Goal: Navigation & Orientation: Go to known website

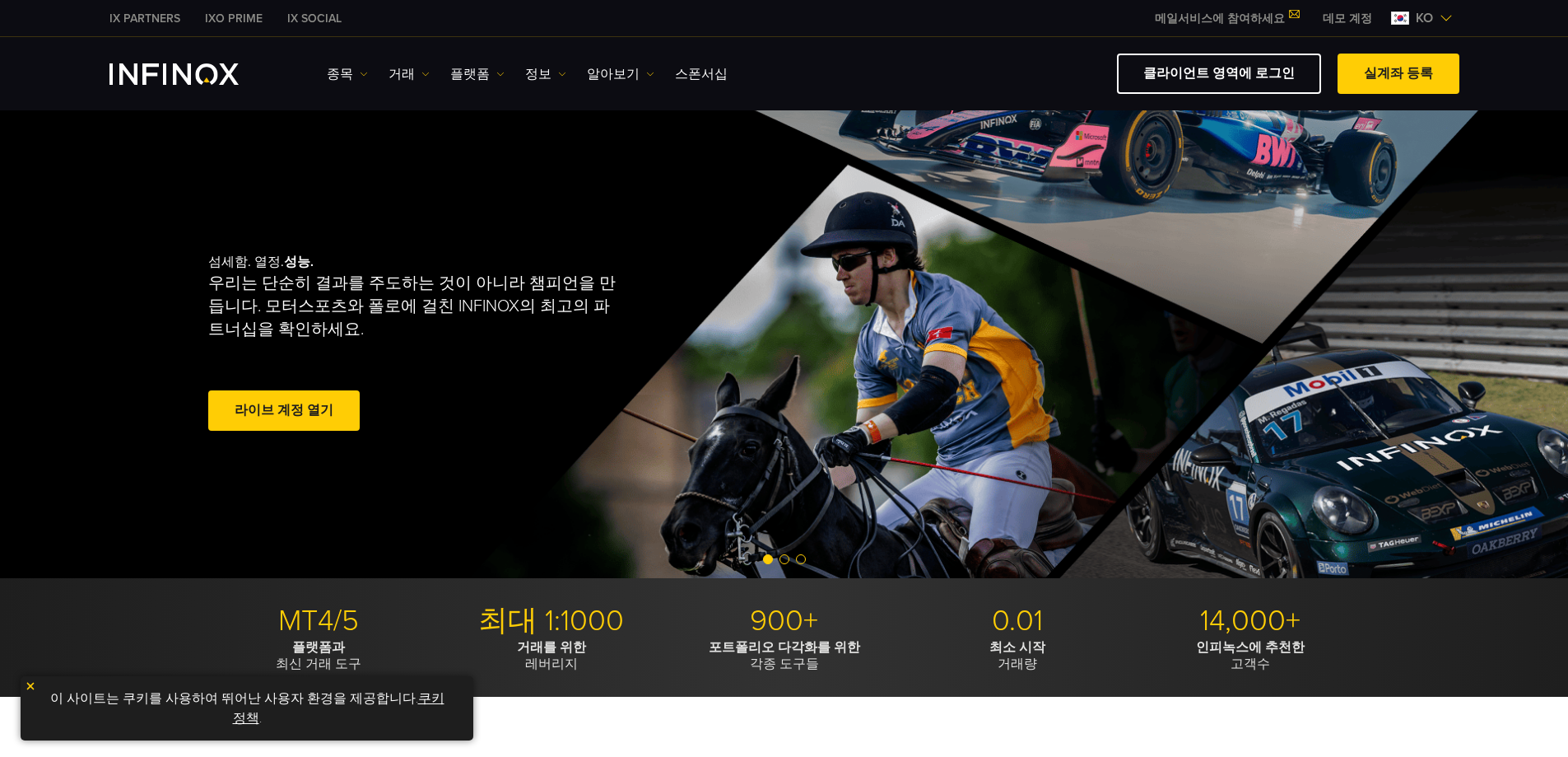
click at [1223, 73] on link "클라이언트 영역에 로그인" at bounding box center [1218, 73] width 204 height 40
